Goal: Complete application form

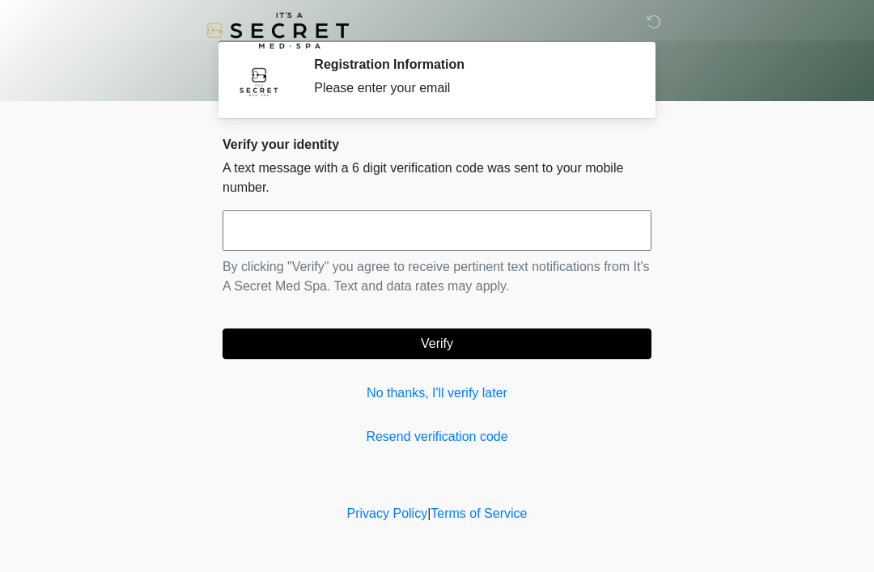
click at [448, 387] on link "No thanks, I'll verify later" at bounding box center [436, 392] width 429 height 19
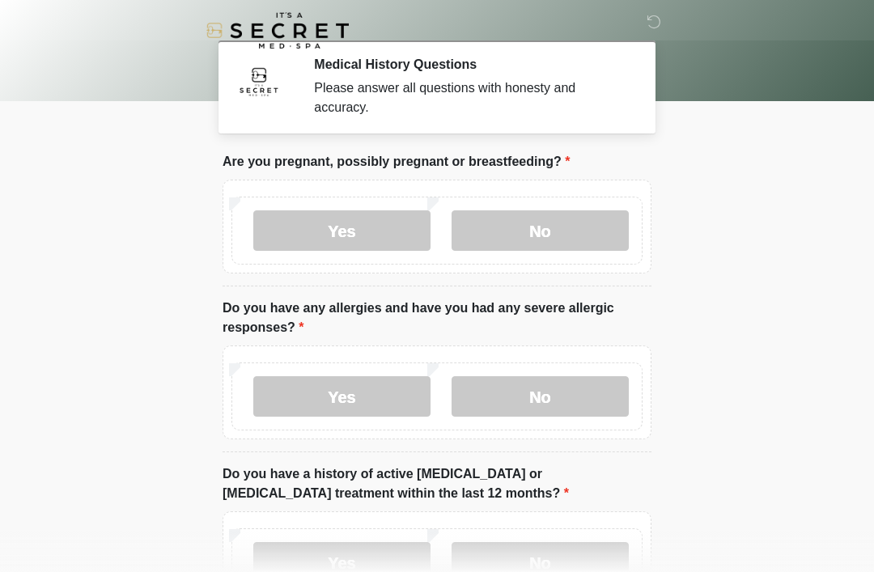
click at [540, 227] on label "No" at bounding box center [539, 230] width 177 height 40
click at [530, 403] on label "No" at bounding box center [539, 396] width 177 height 40
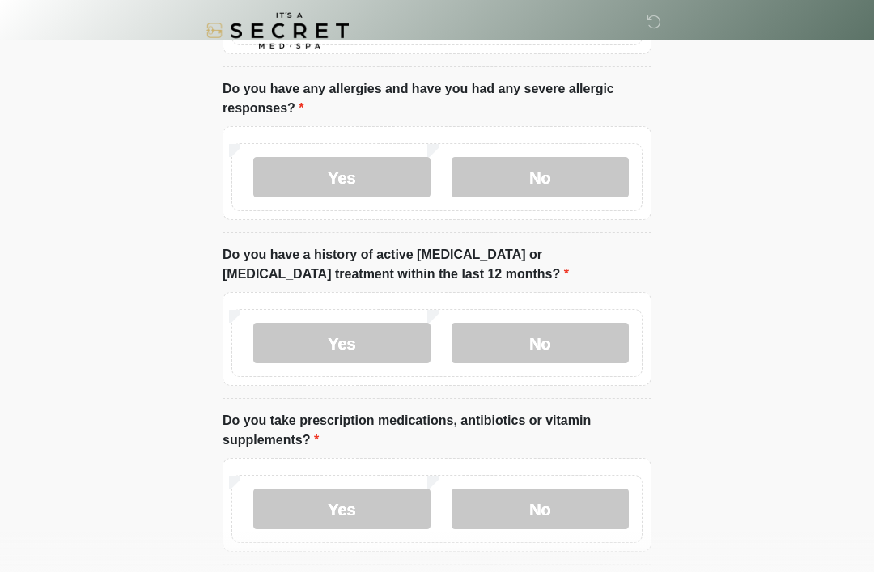
scroll to position [260, 0]
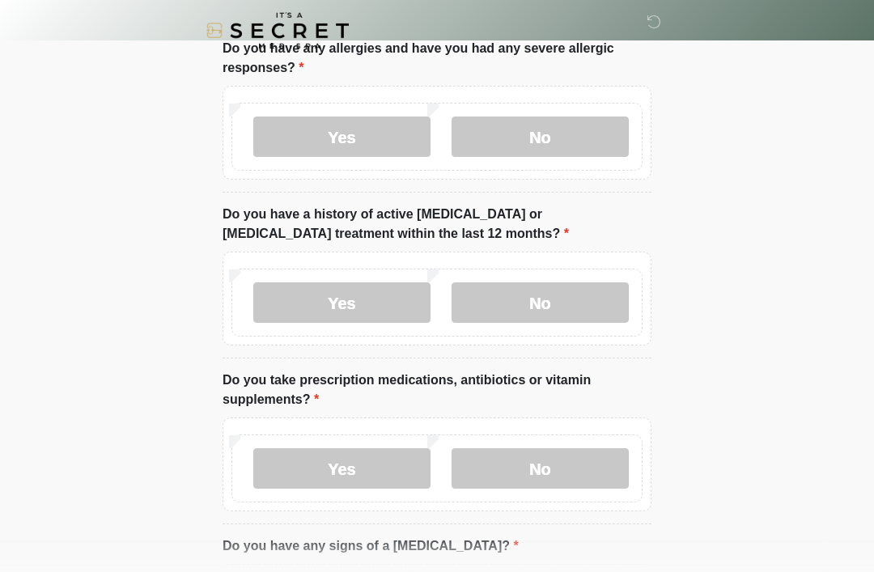
click at [550, 301] on label "No" at bounding box center [539, 302] width 177 height 40
click at [557, 448] on label "No" at bounding box center [539, 468] width 177 height 40
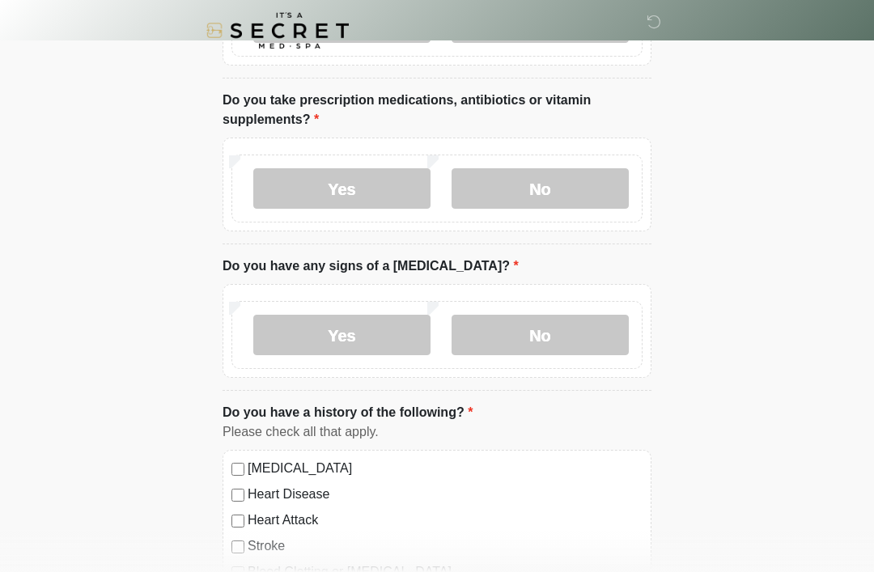
click at [549, 336] on label "No" at bounding box center [539, 335] width 177 height 40
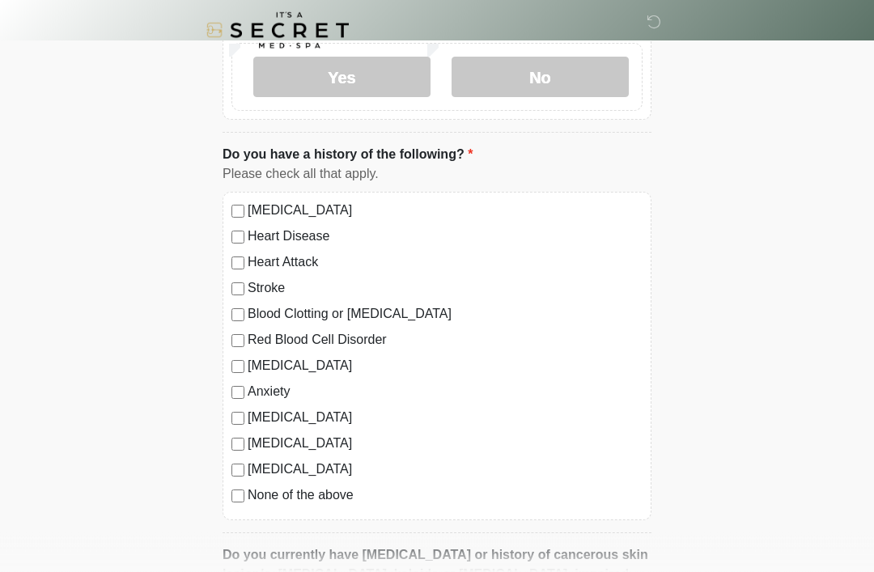
scroll to position [917, 0]
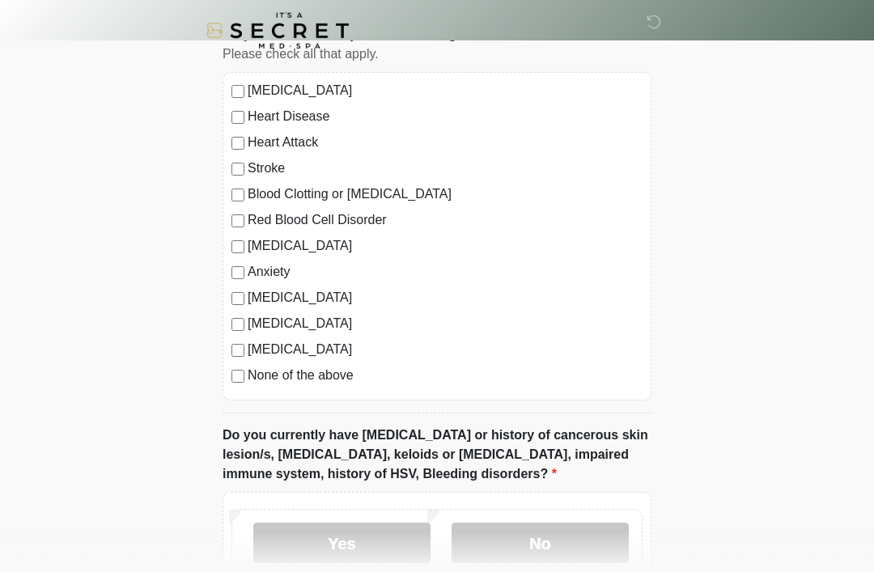
click at [222, 368] on div "[MEDICAL_DATA] Heart Disease Heart Attack Stroke Blood Clotting or [MEDICAL_DAT…" at bounding box center [436, 236] width 429 height 328
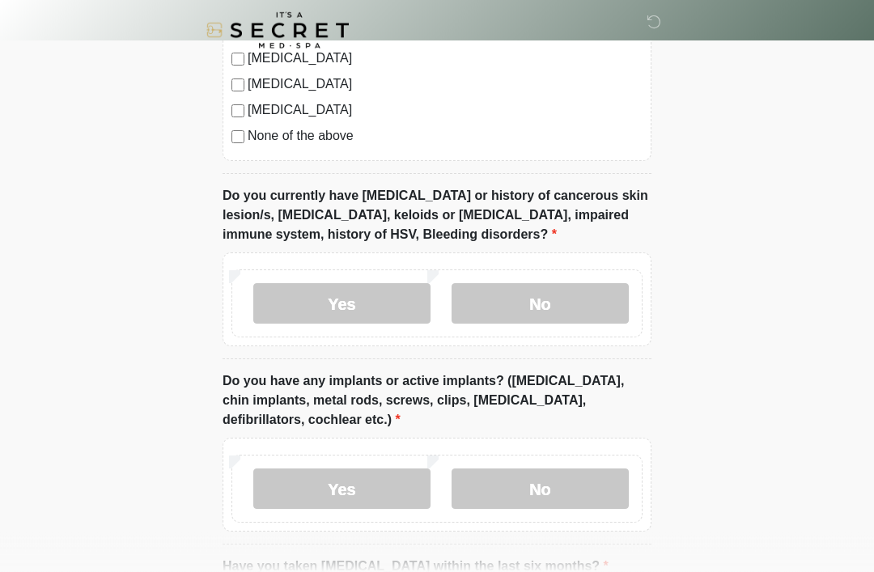
click at [545, 289] on label "No" at bounding box center [539, 304] width 177 height 40
click at [537, 501] on label "No" at bounding box center [539, 488] width 177 height 40
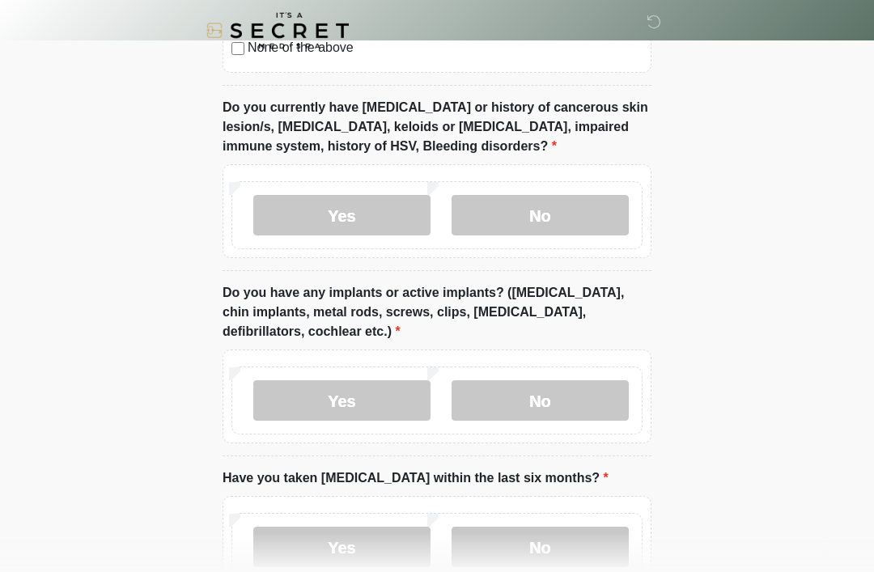
scroll to position [1352, 0]
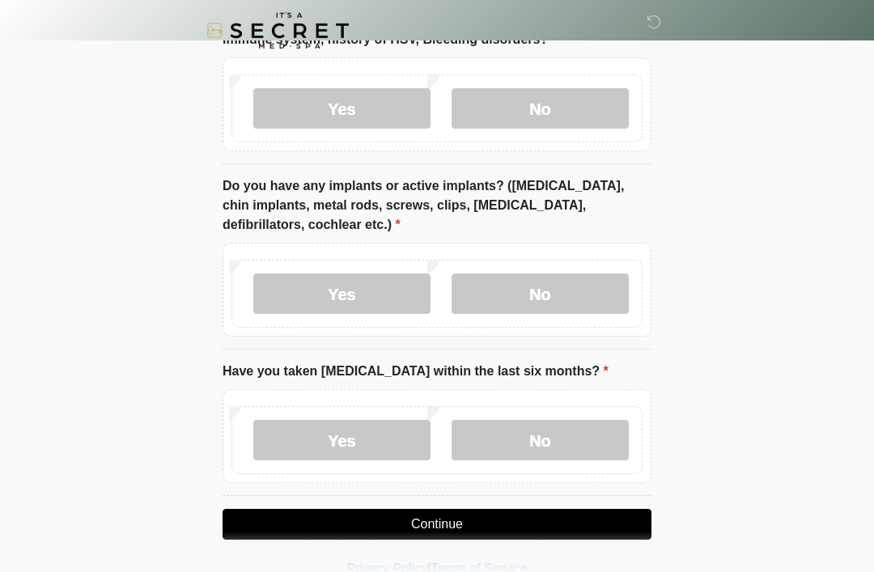
click at [552, 441] on label "No" at bounding box center [539, 440] width 177 height 40
click at [514, 520] on button "Continue" at bounding box center [436, 524] width 429 height 31
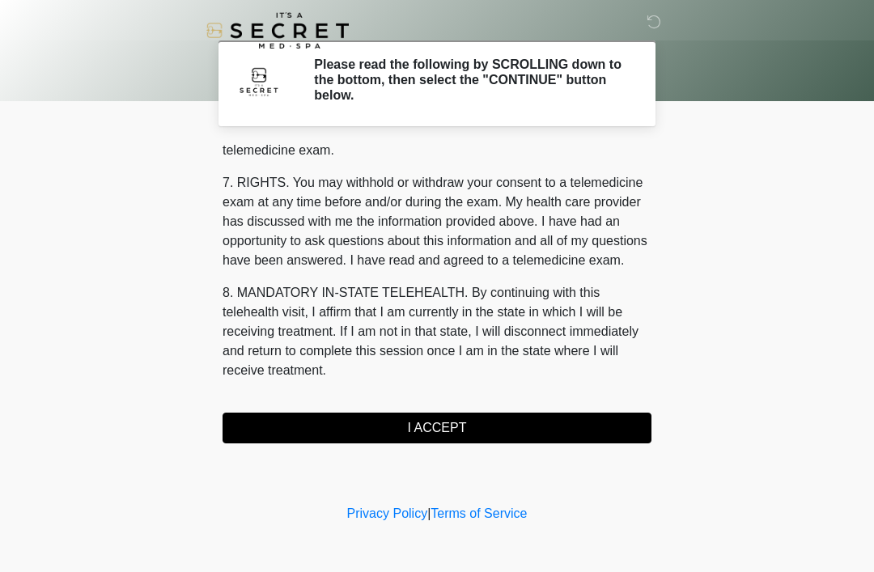
scroll to position [690, 0]
click at [516, 433] on button "I ACCEPT" at bounding box center [436, 428] width 429 height 31
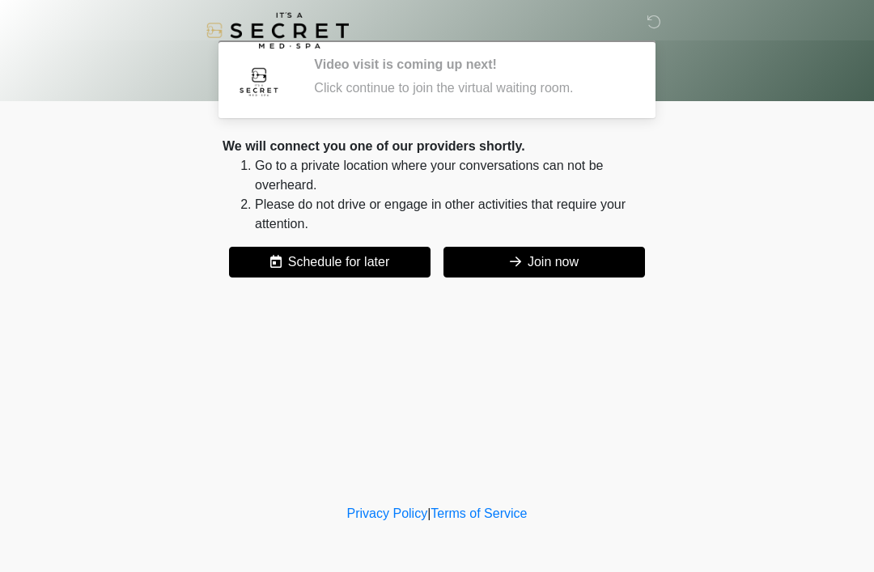
click at [561, 265] on button "Join now" at bounding box center [543, 262] width 201 height 31
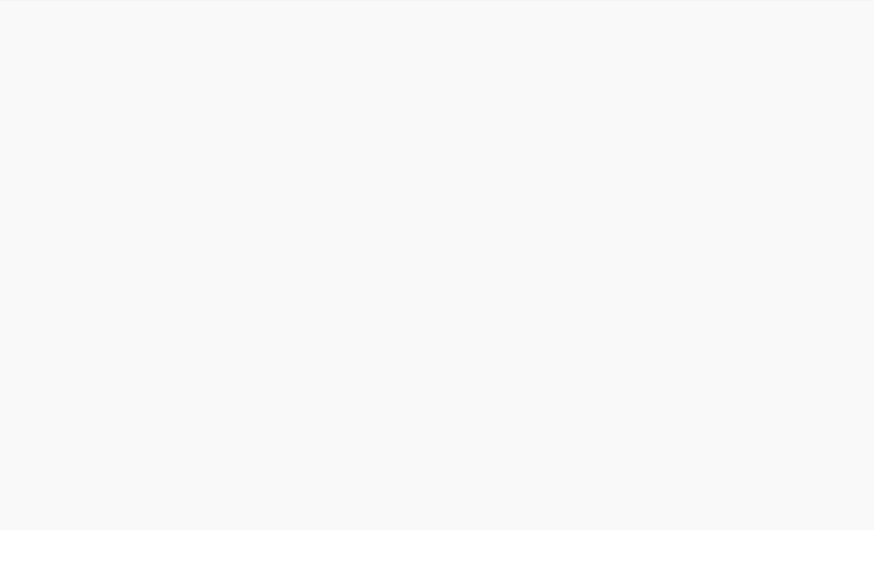
scroll to position [5, 0]
